Goal: Communication & Community: Share content

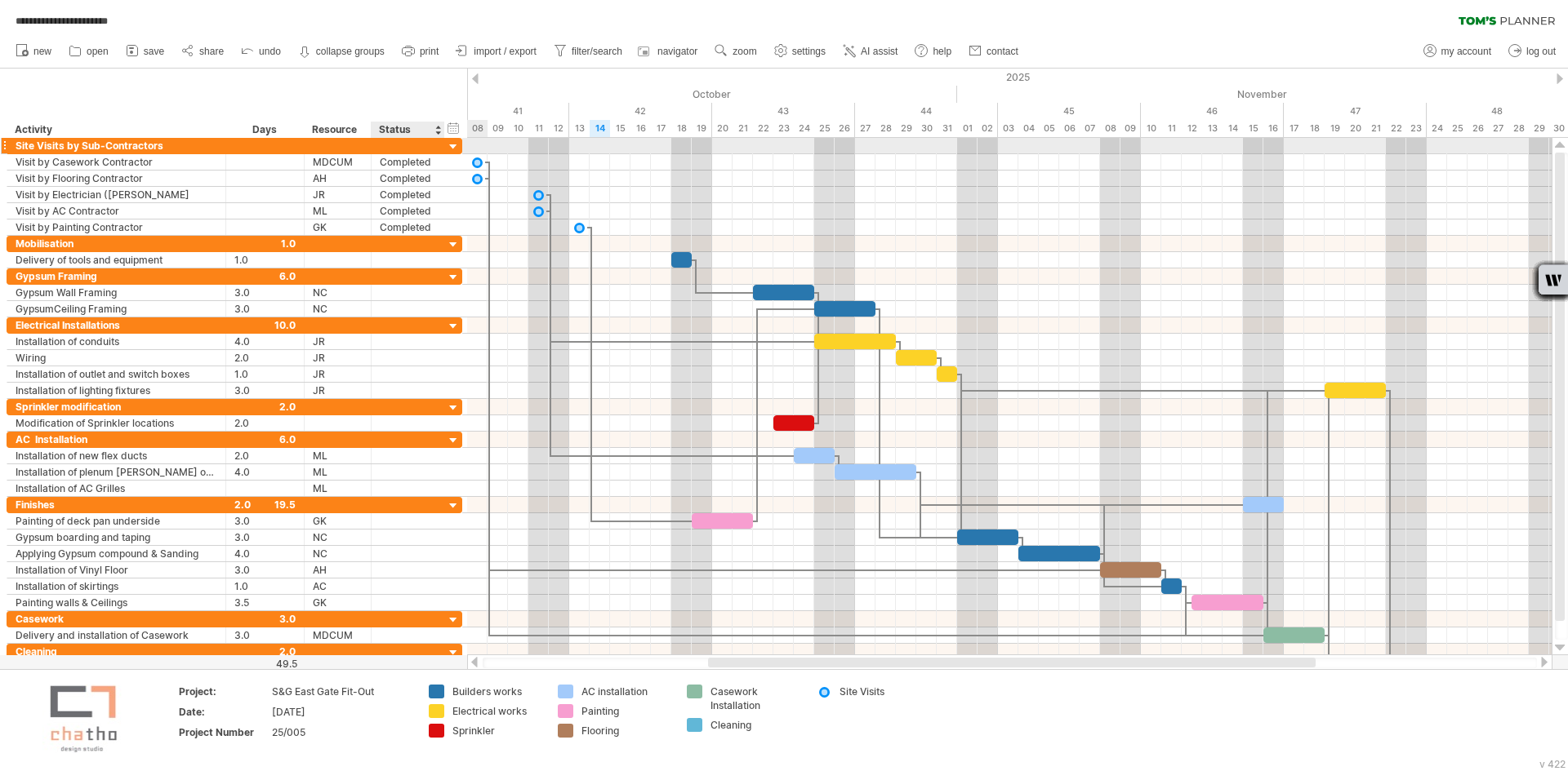
click at [451, 149] on div at bounding box center [454, 147] width 16 height 16
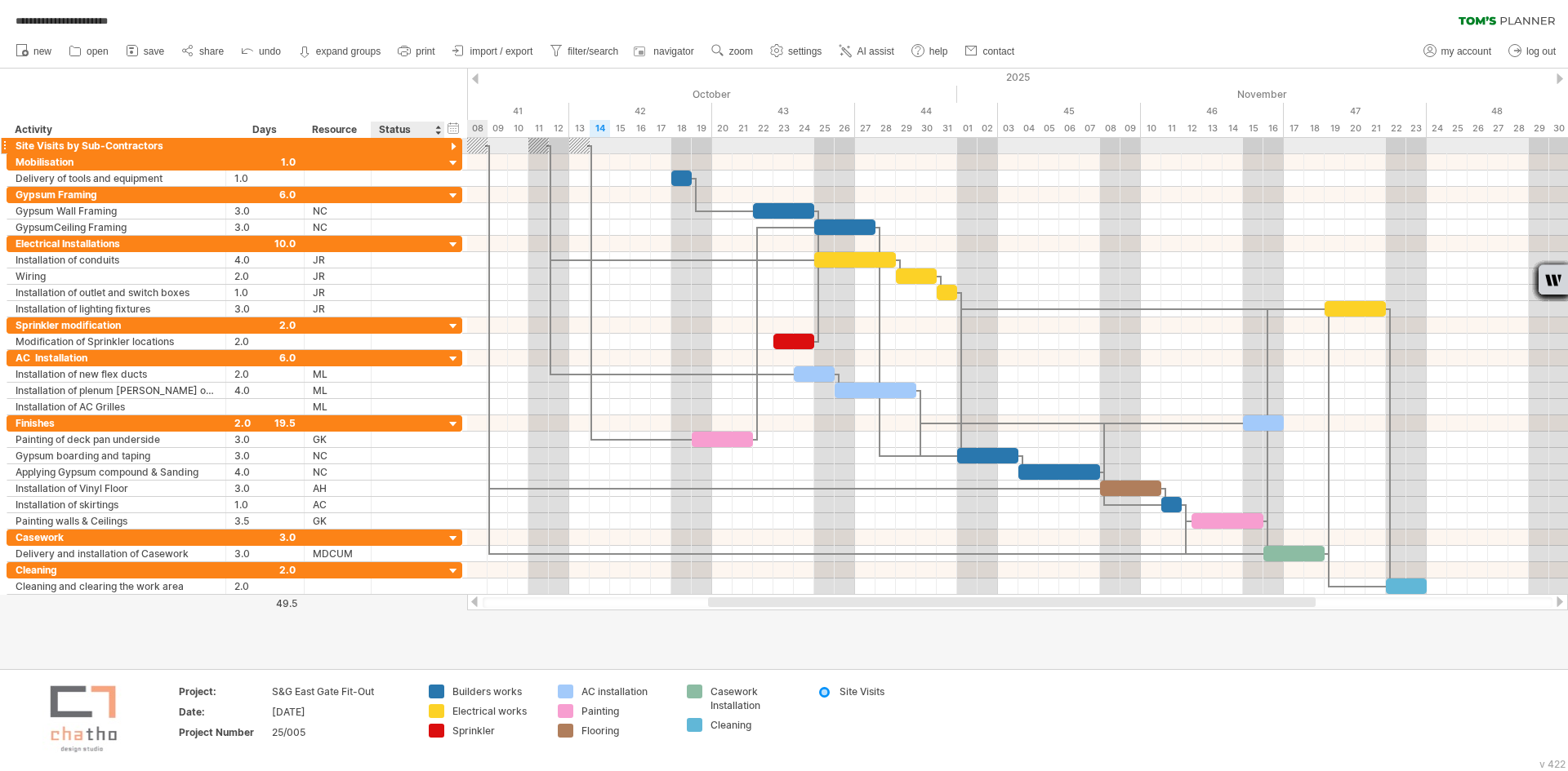
click at [451, 149] on div at bounding box center [454, 147] width 16 height 16
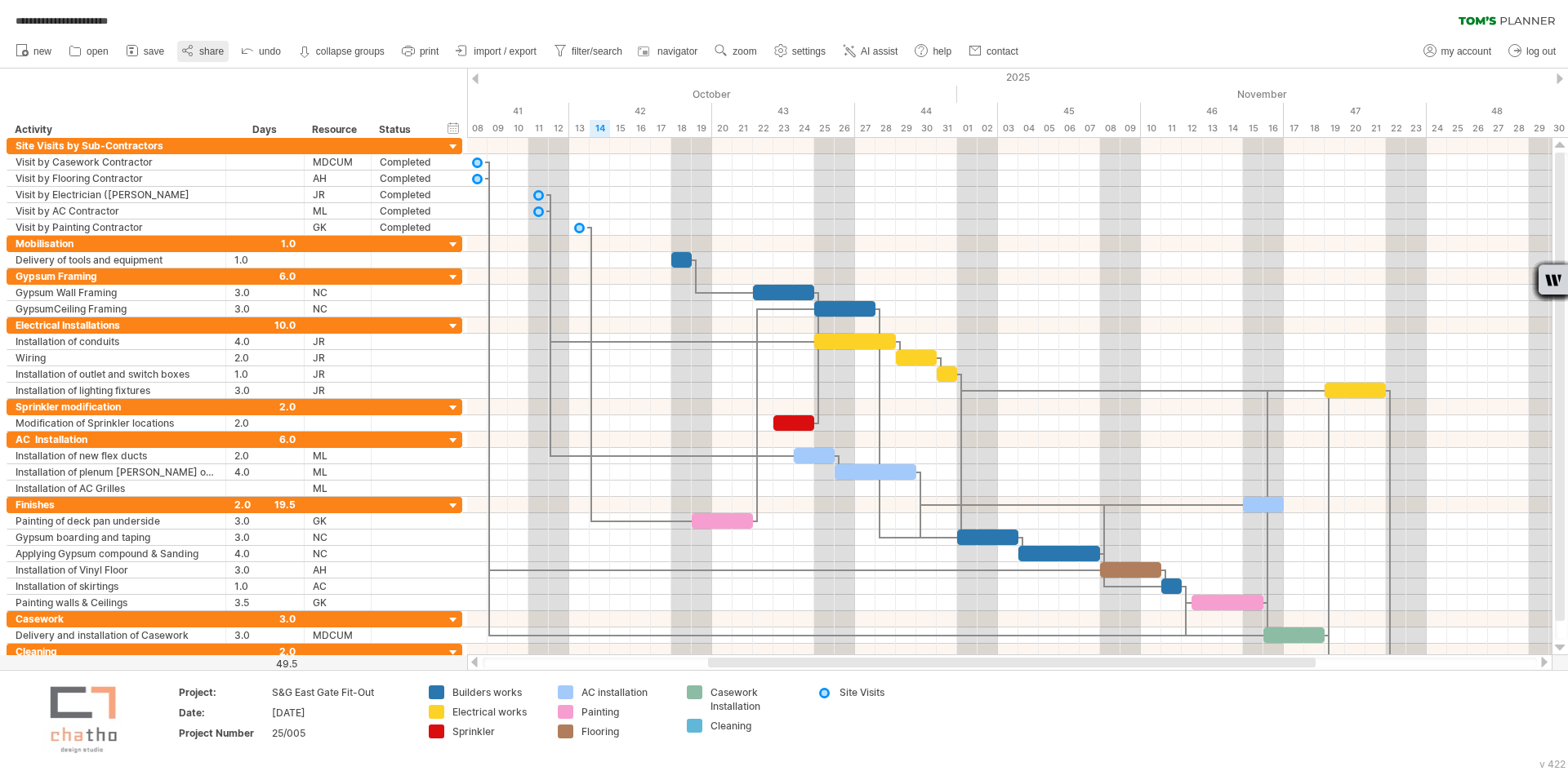
click at [191, 52] on icon at bounding box center [187, 50] width 16 height 16
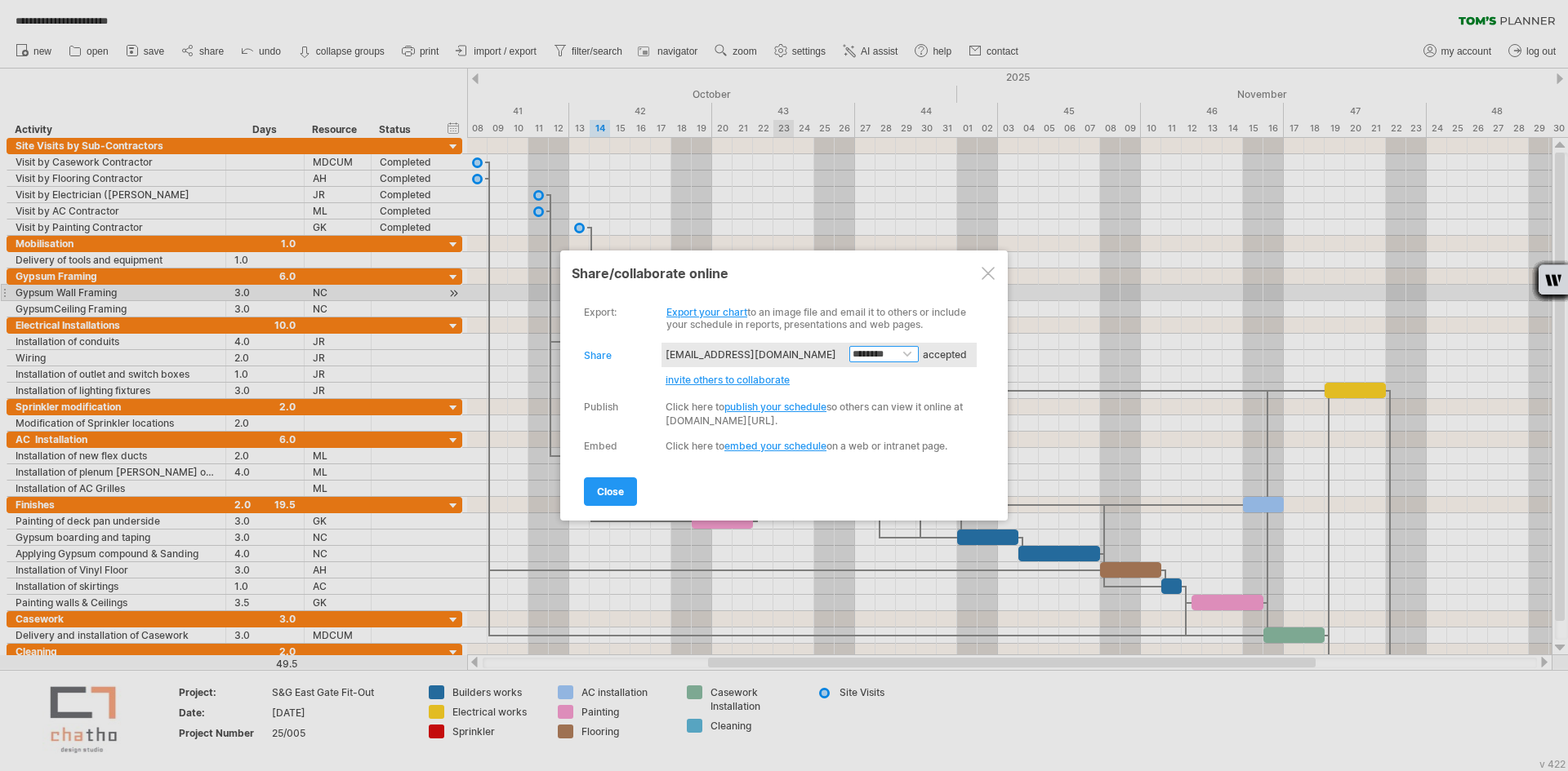
click at [910, 358] on select "******** ******** ****" at bounding box center [884, 354] width 69 height 16
click at [753, 378] on span "invite others to collaborate" at bounding box center [727, 380] width 124 height 12
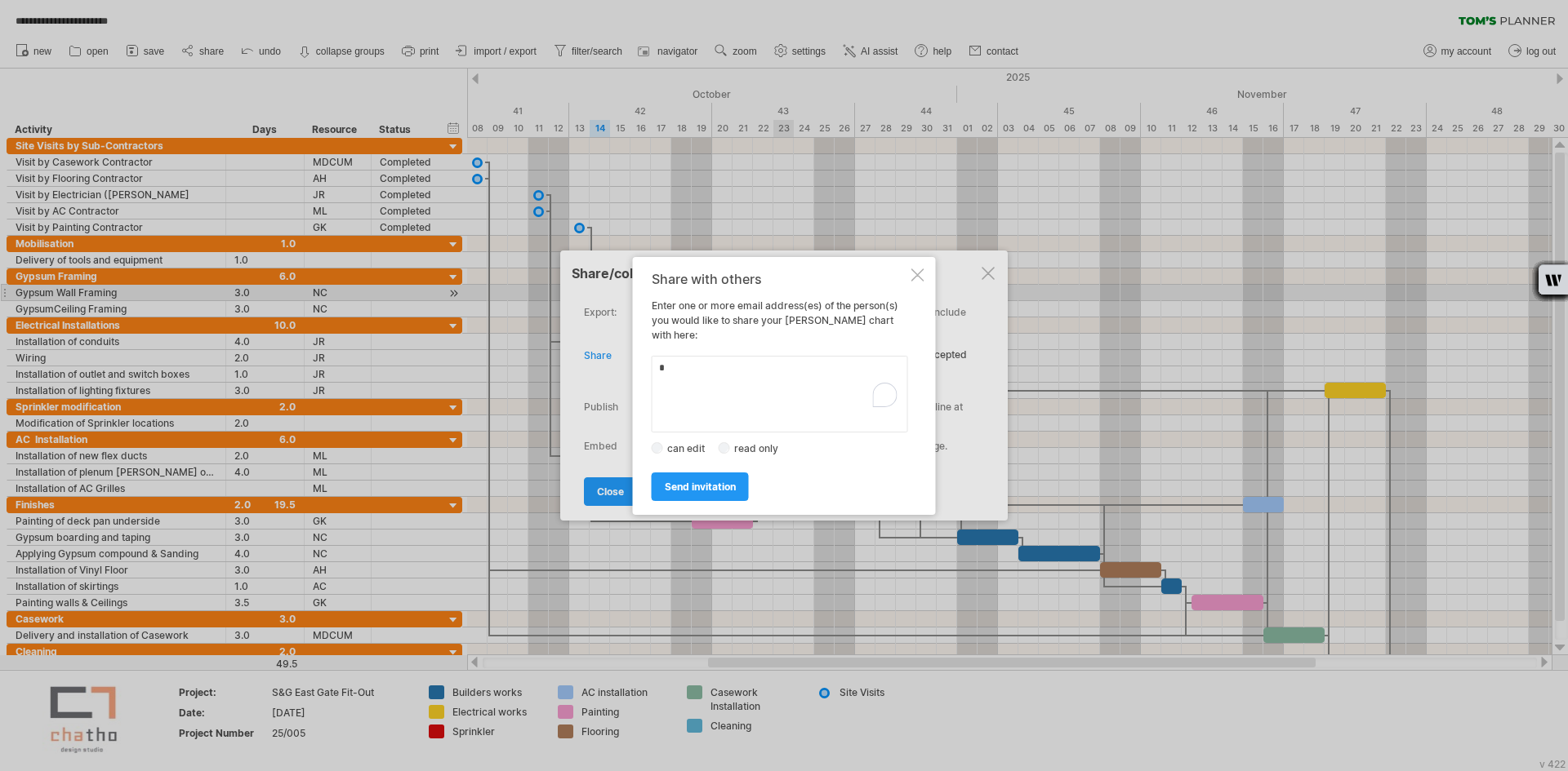
click at [754, 374] on textarea "To enrich screen reader interactions, please activate Accessibility in Grammarl…" at bounding box center [779, 394] width 256 height 77
type textarea "**********"
click at [738, 444] on label "read only" at bounding box center [761, 448] width 62 height 12
click at [717, 442] on label "can edit" at bounding box center [691, 448] width 55 height 12
click at [713, 480] on span "send invitation" at bounding box center [700, 486] width 71 height 12
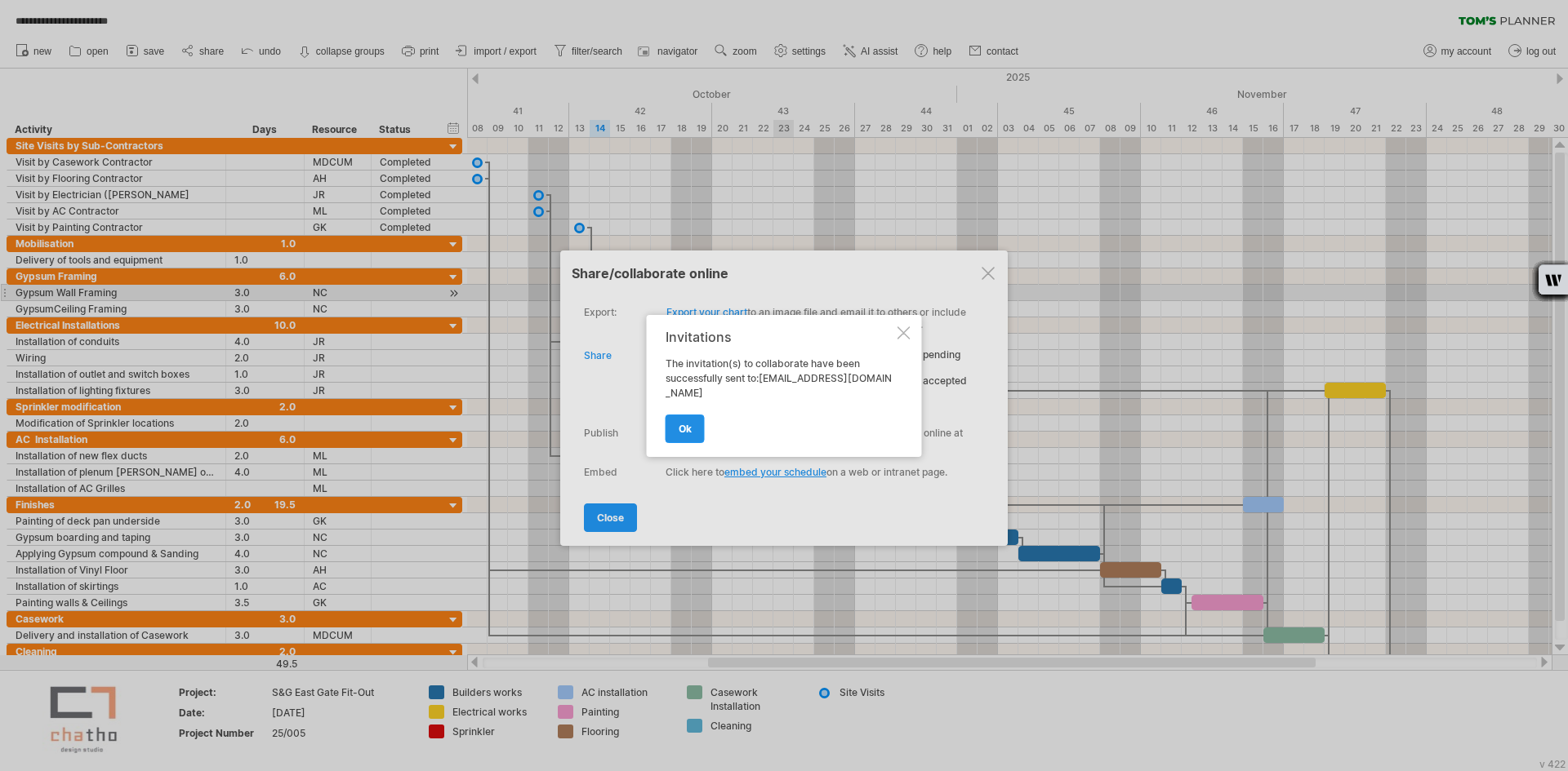
click at [696, 424] on link "ok" at bounding box center [684, 429] width 39 height 28
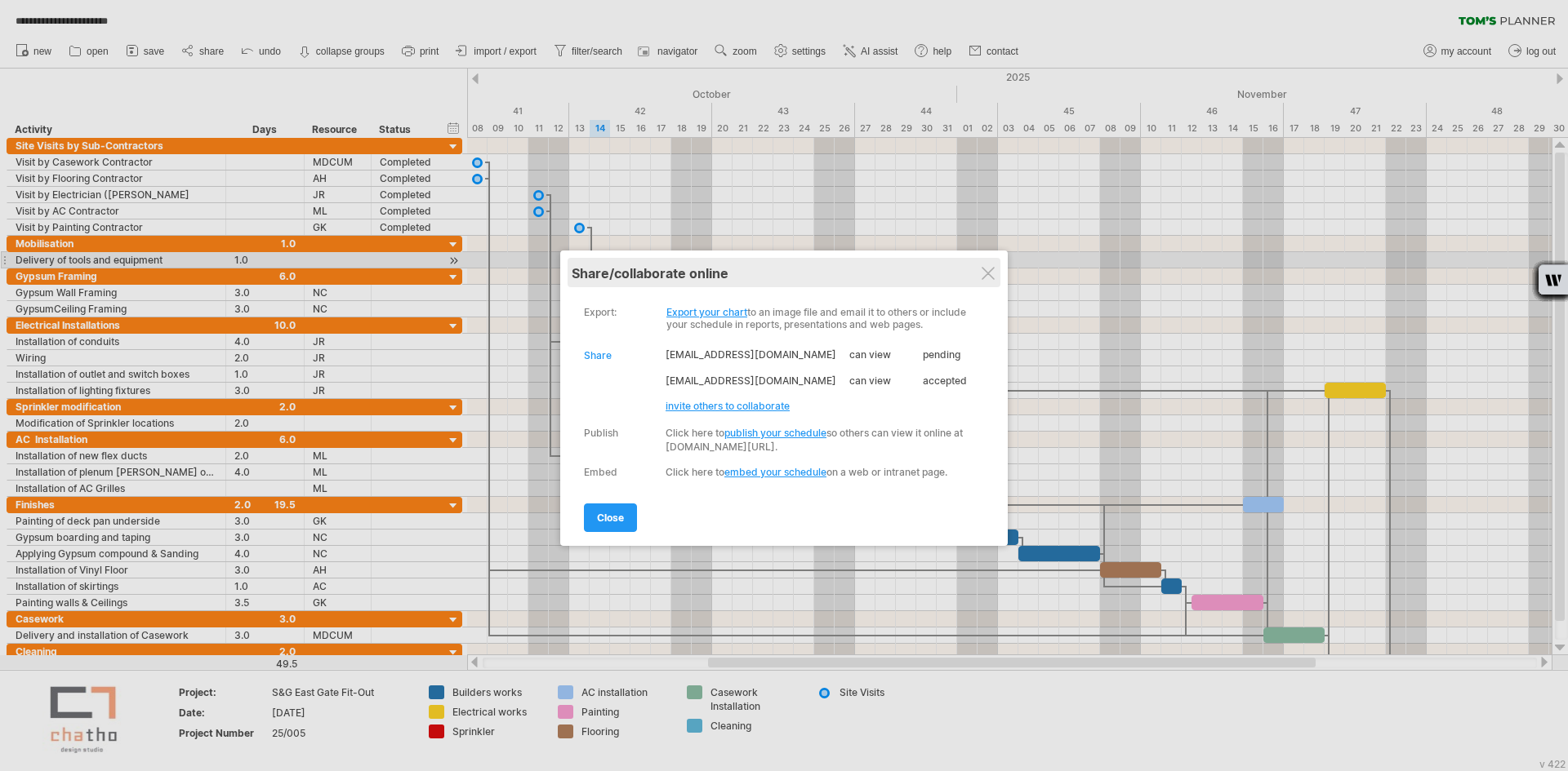
click at [997, 267] on div "My schedules share/collaborate online" at bounding box center [784, 273] width 425 height 29
click at [986, 266] on div "share/collaborate online" at bounding box center [784, 273] width 425 height 16
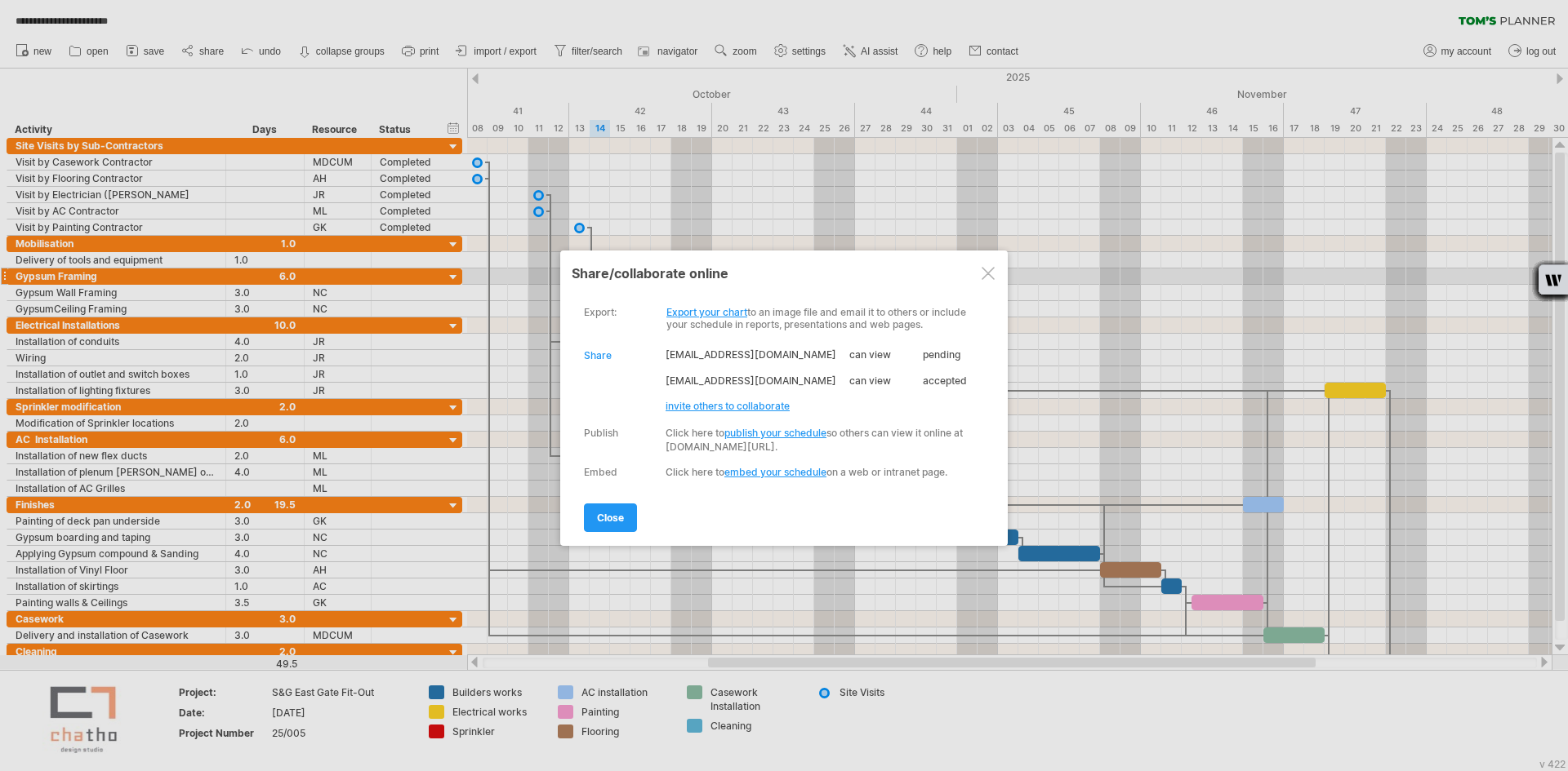
click at [986, 272] on div at bounding box center [988, 273] width 13 height 13
